Goal: Information Seeking & Learning: Learn about a topic

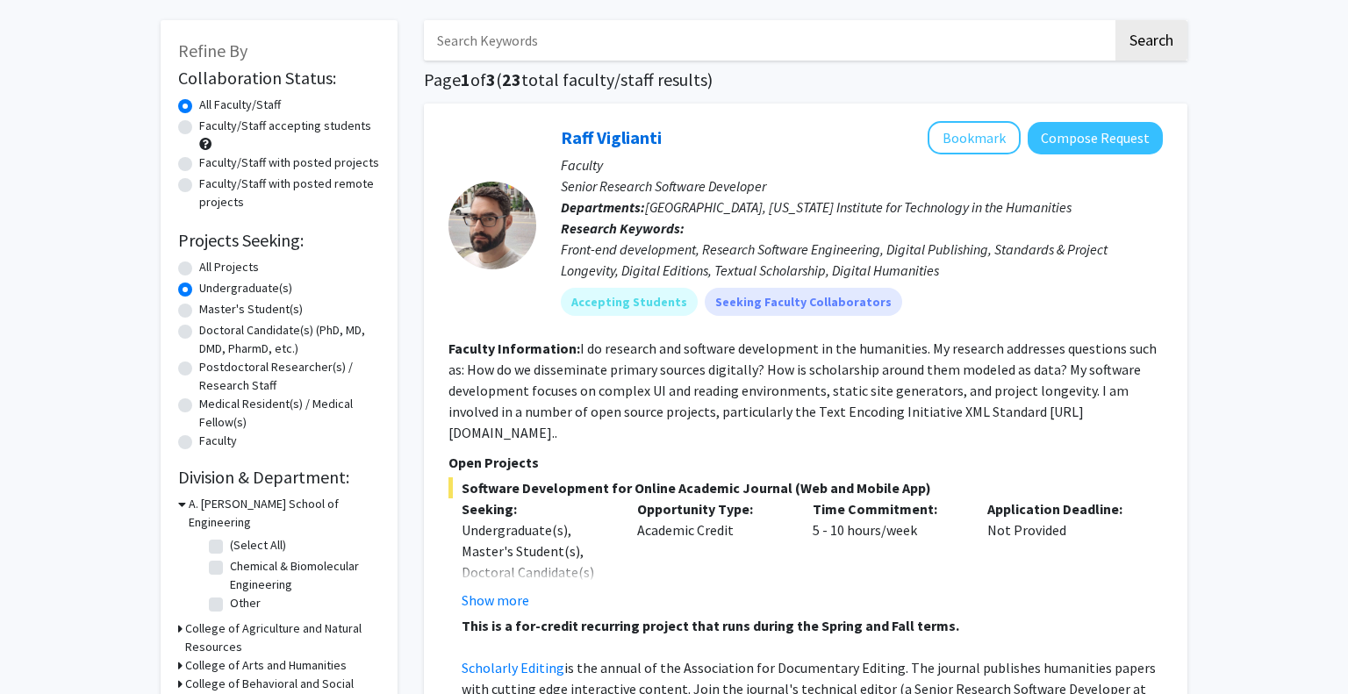
scroll to position [75, 0]
click at [258, 130] on label "Faculty/Staff accepting students" at bounding box center [285, 124] width 172 height 18
click at [211, 126] on input "Faculty/Staff accepting students" at bounding box center [204, 120] width 11 height 11
radio input "true"
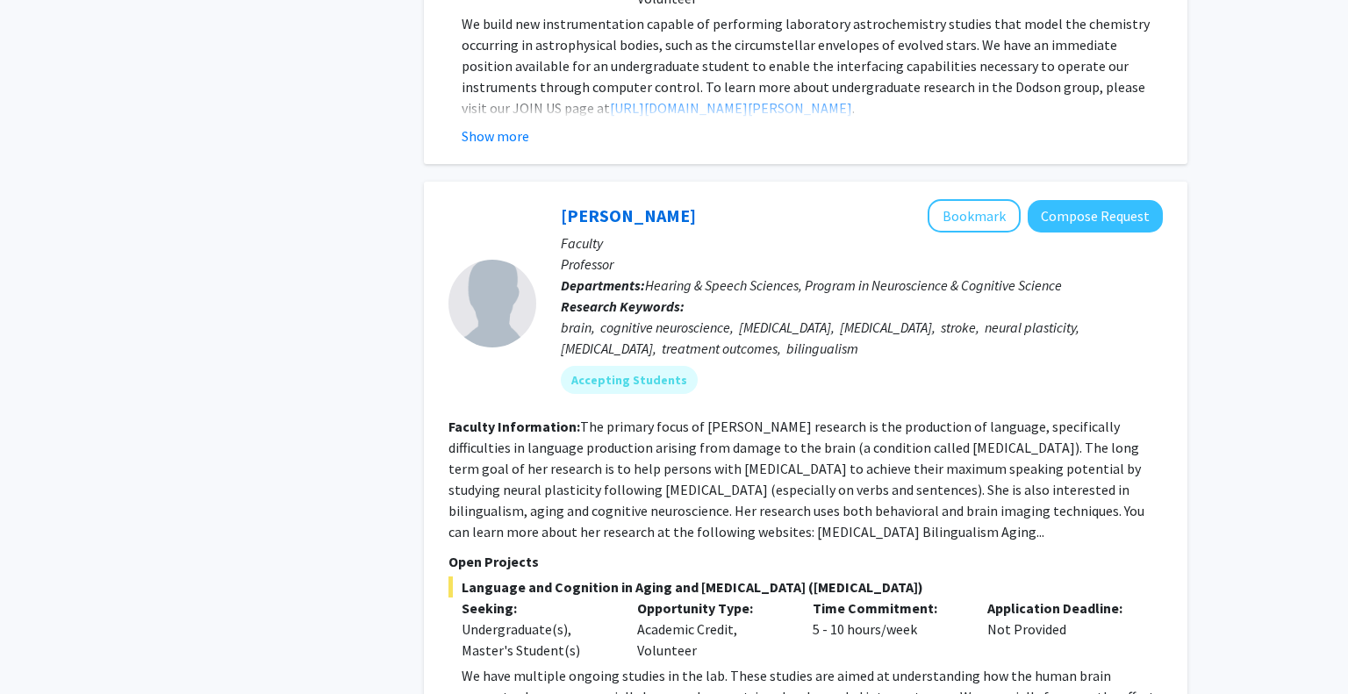
scroll to position [2433, 0]
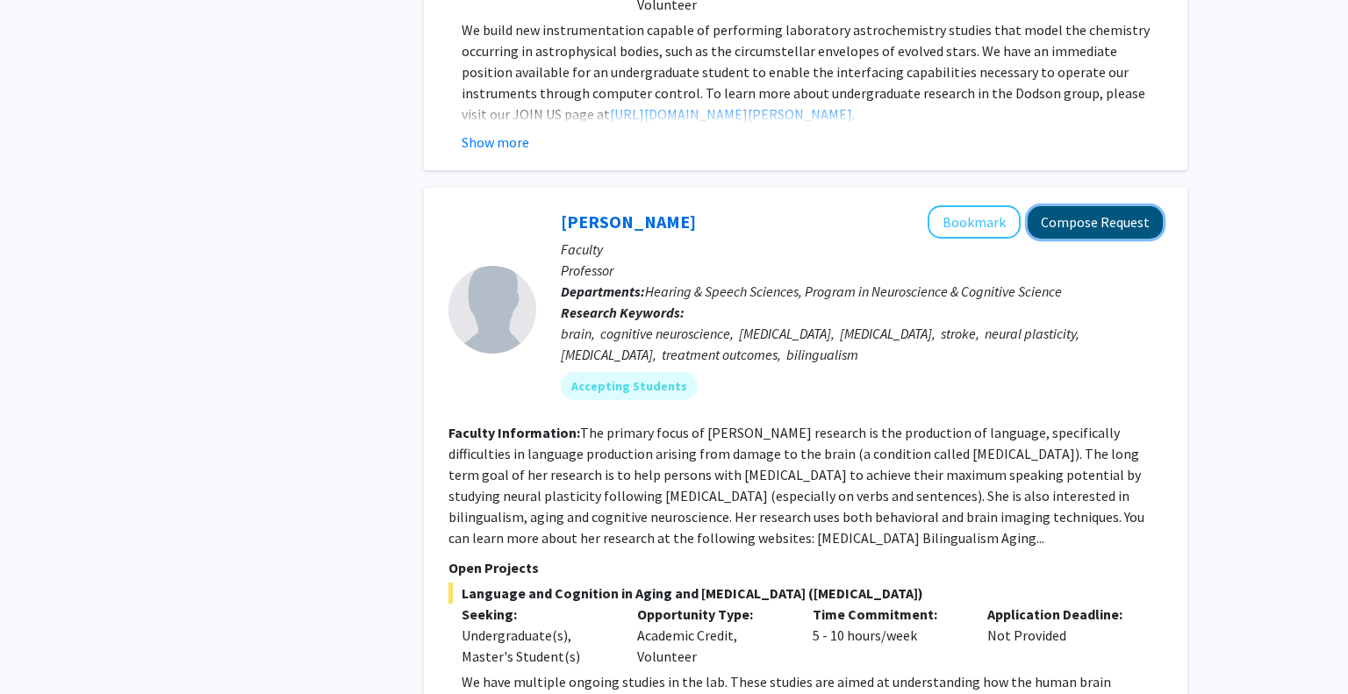
click at [1052, 206] on button "Compose Request" at bounding box center [1095, 222] width 135 height 32
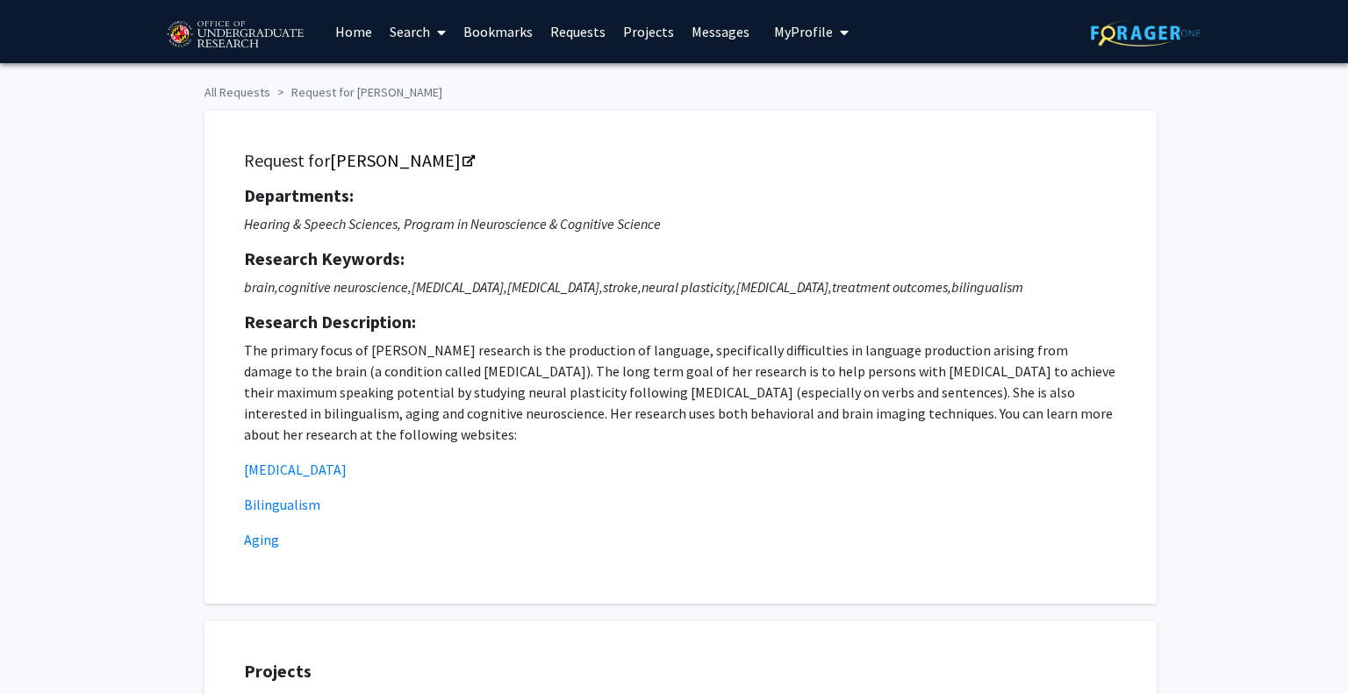
click at [400, 42] on link "Search" at bounding box center [418, 31] width 74 height 61
click at [642, 25] on link "Projects" at bounding box center [648, 31] width 68 height 61
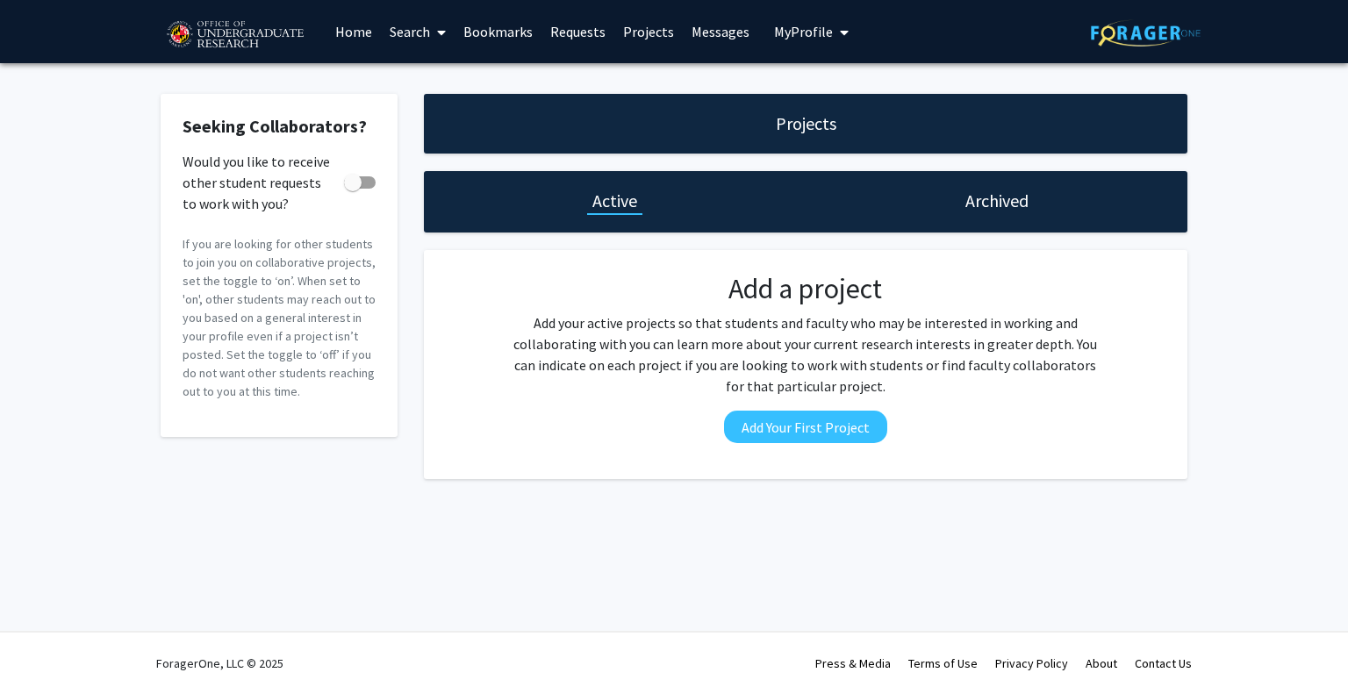
click at [962, 213] on div "Archived" at bounding box center [997, 201] width 382 height 61
click at [712, 32] on link "Messages" at bounding box center [720, 31] width 75 height 61
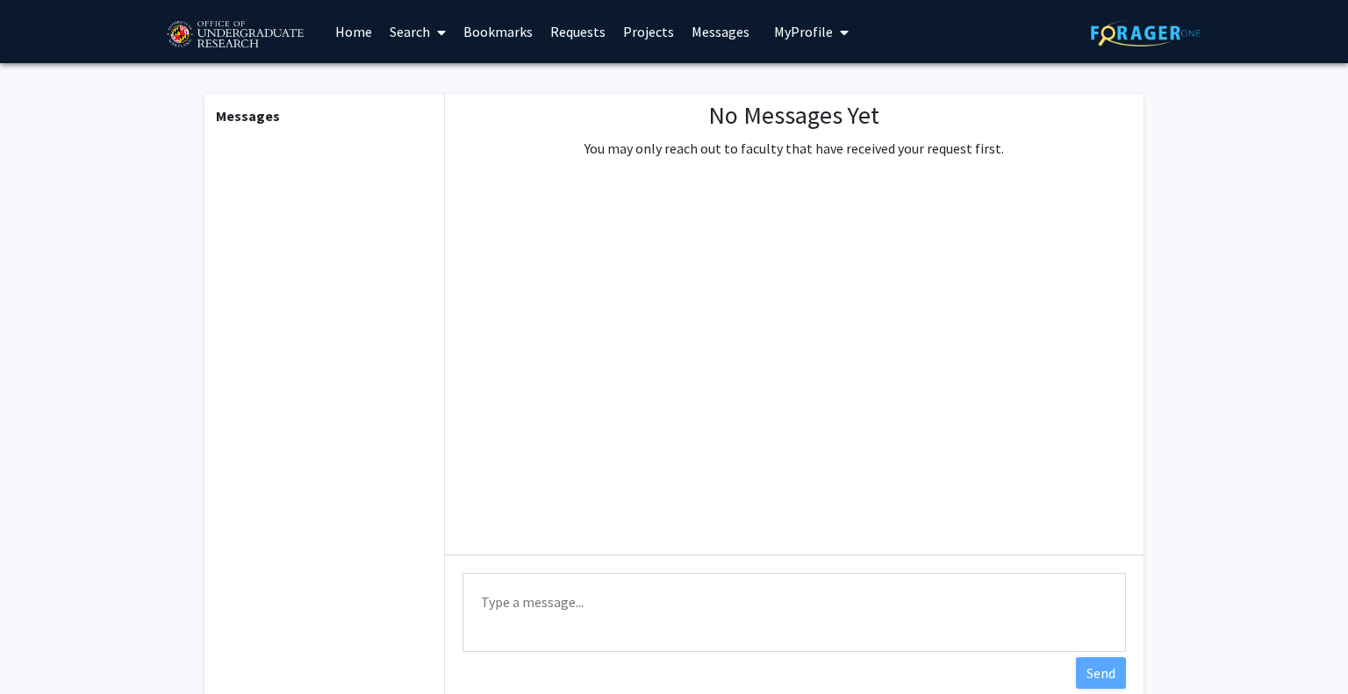
click at [789, 35] on span "My Profile" at bounding box center [803, 32] width 59 height 18
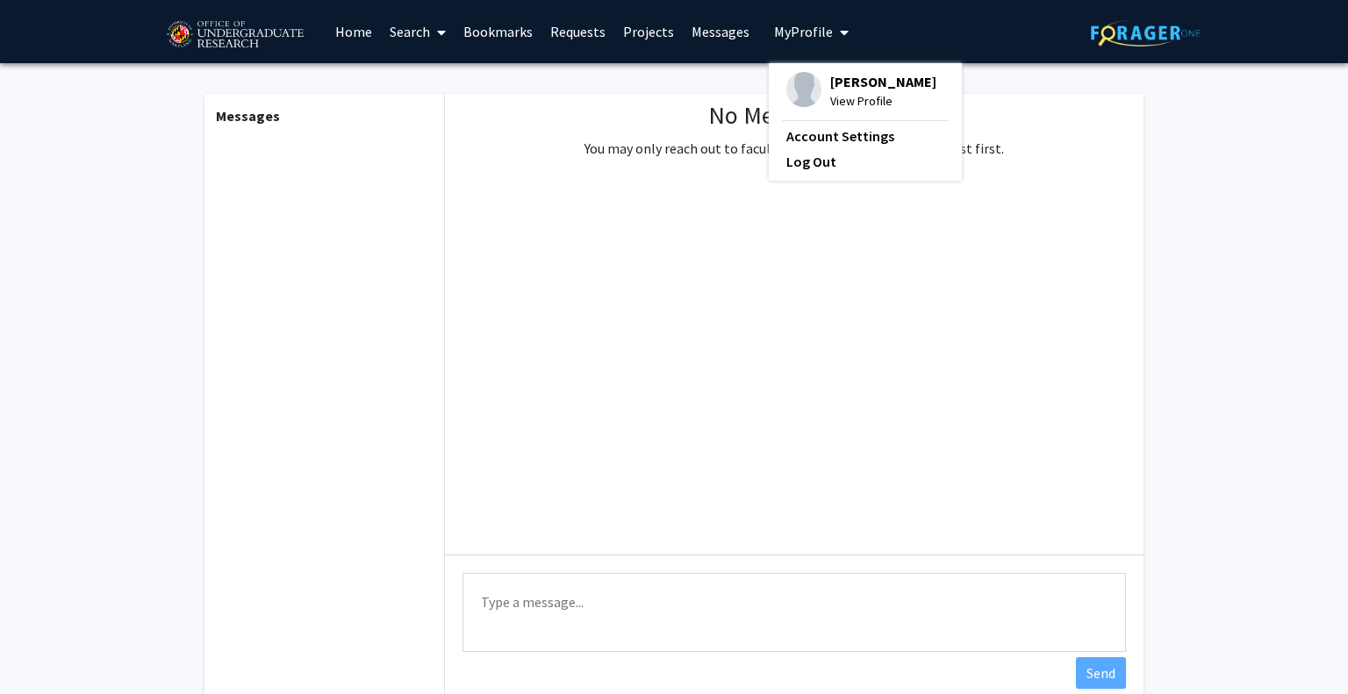
click at [835, 75] on span "[PERSON_NAME]" at bounding box center [883, 81] width 106 height 19
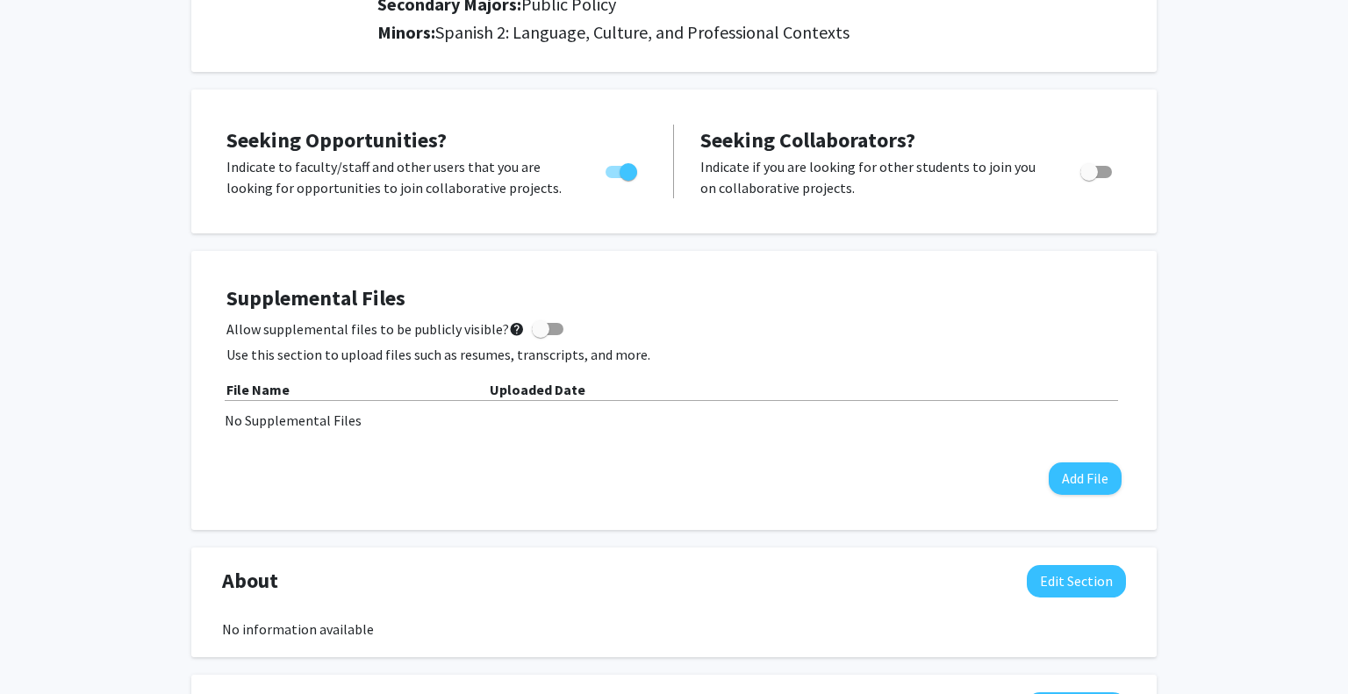
scroll to position [306, 0]
